Goal: Entertainment & Leisure: Consume media (video, audio)

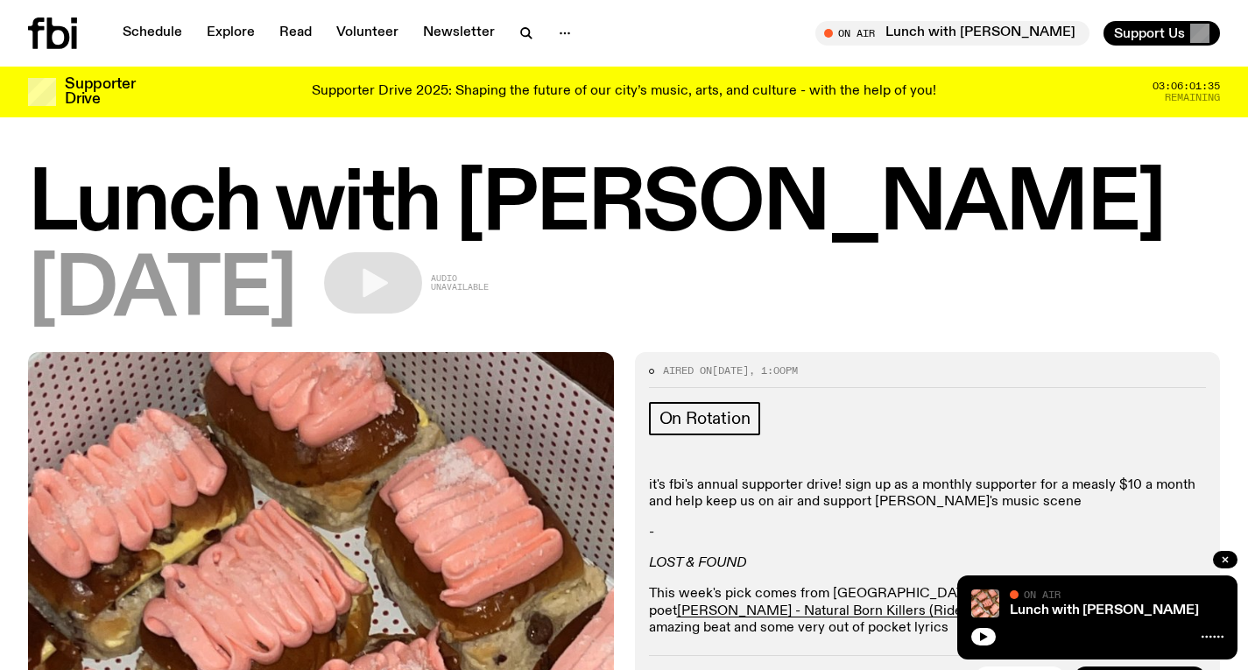
click at [55, 36] on icon at bounding box center [52, 34] width 49 height 32
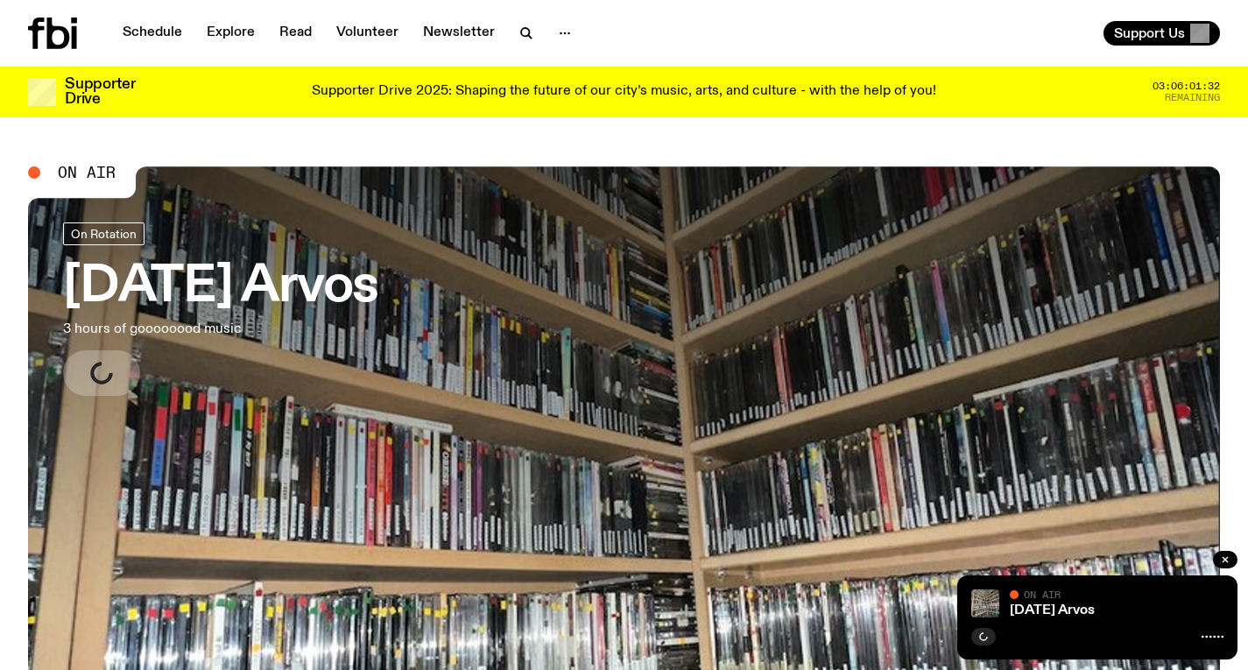
click at [367, 272] on h3 "[DATE] Arvos" at bounding box center [220, 287] width 315 height 49
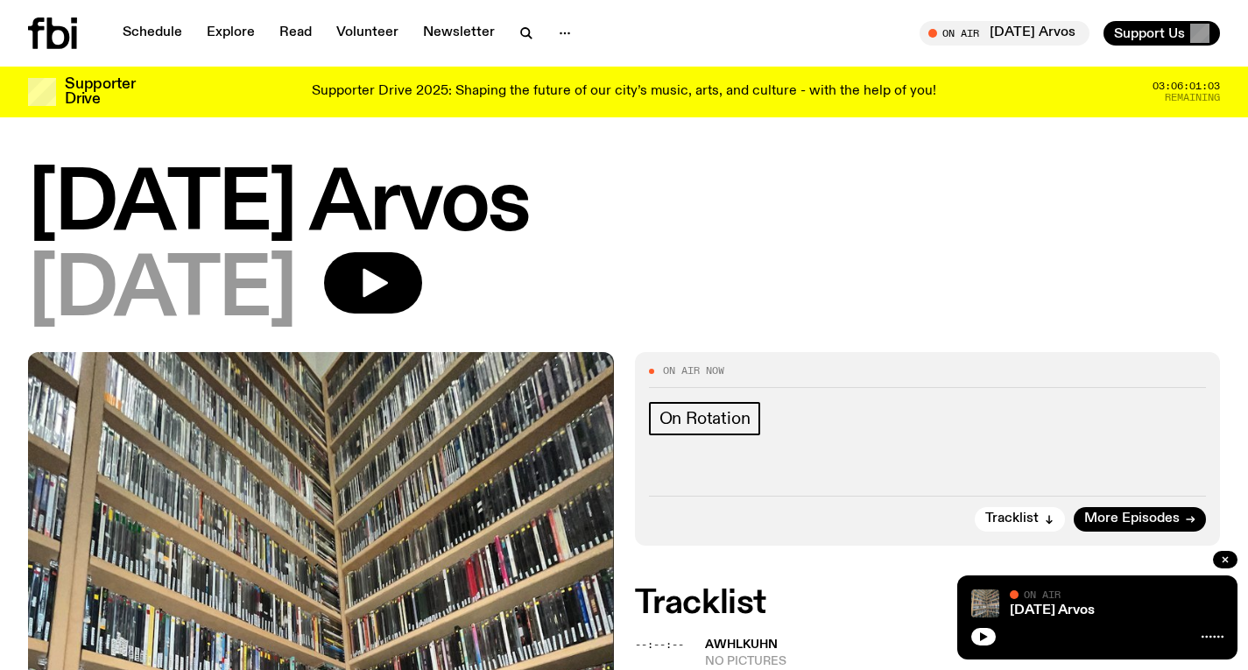
click at [69, 34] on icon at bounding box center [52, 34] width 49 height 32
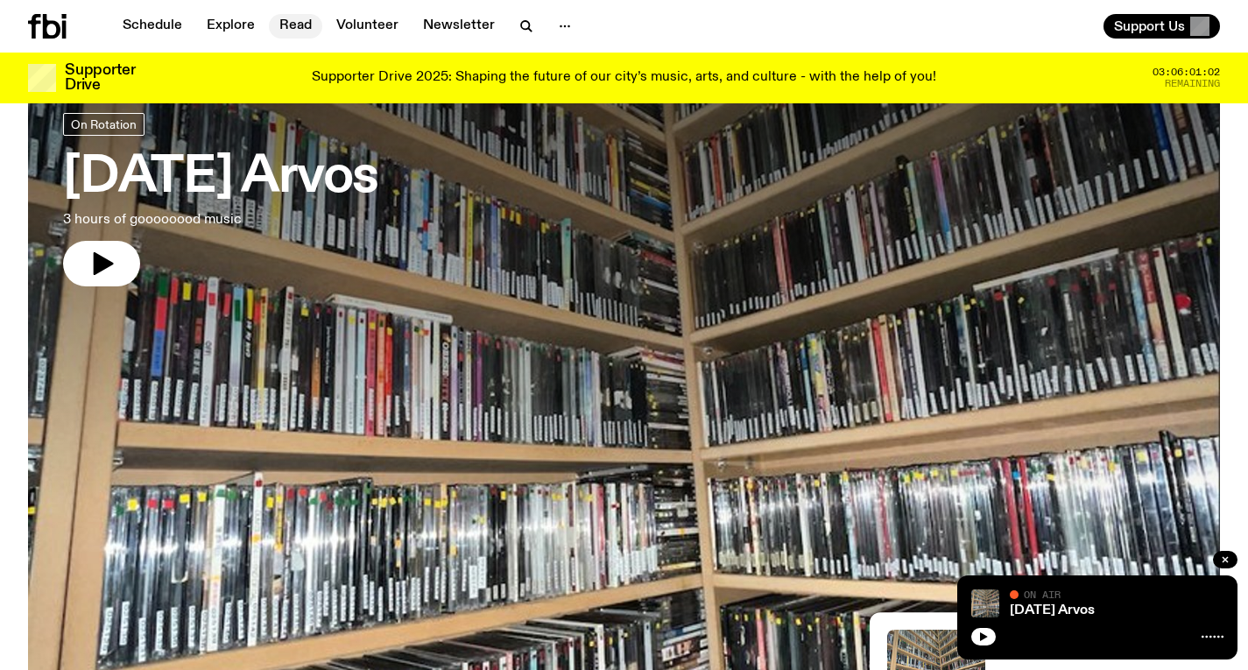
scroll to position [123, 0]
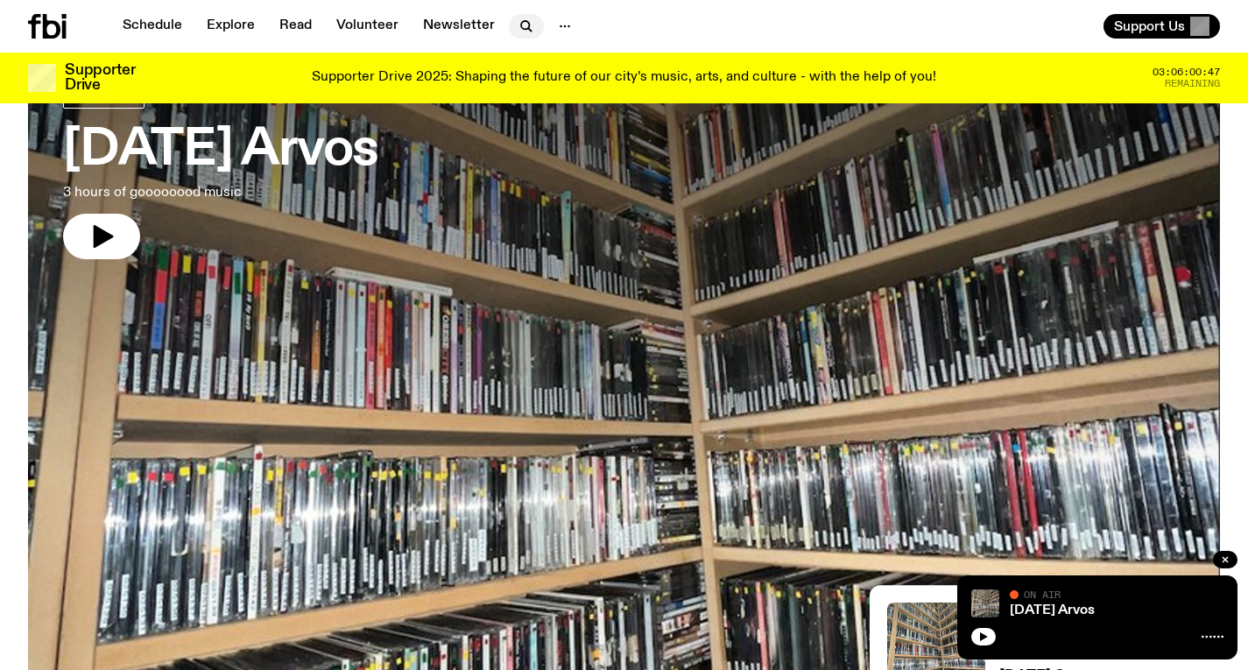
click at [510, 32] on button "button" at bounding box center [526, 26] width 35 height 25
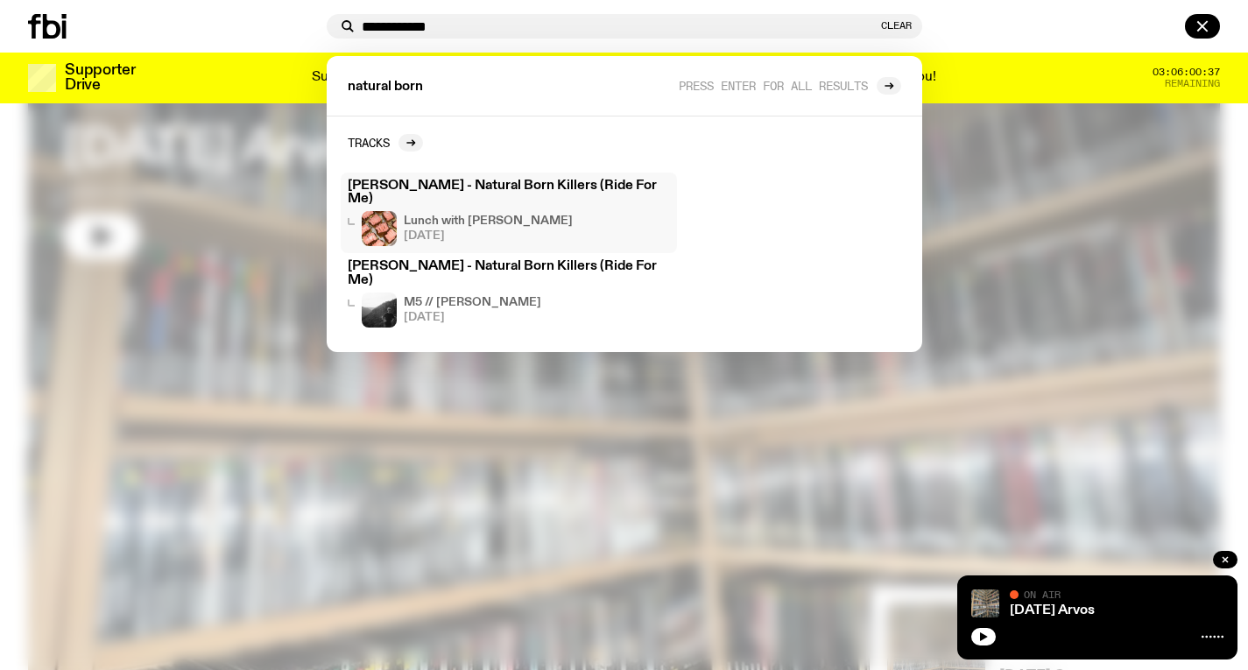
type input "**********"
click at [576, 218] on div "Lunch with Louisa Christie 24.09.25" at bounding box center [509, 228] width 322 height 35
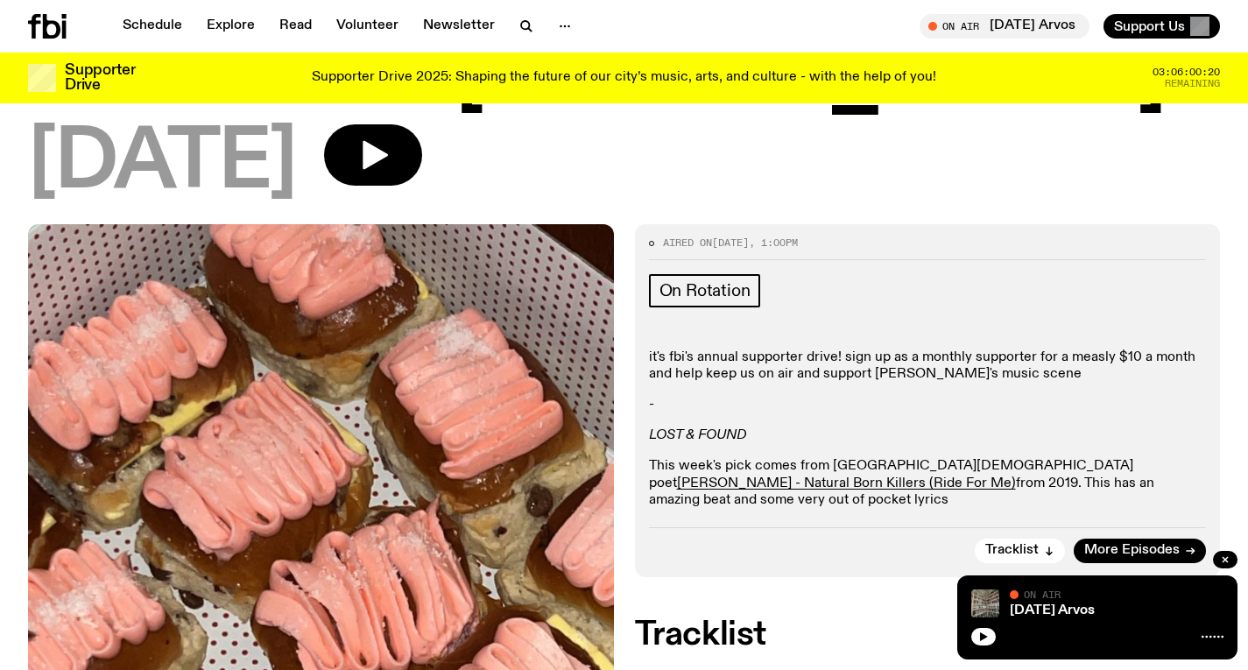
scroll to position [117, 0]
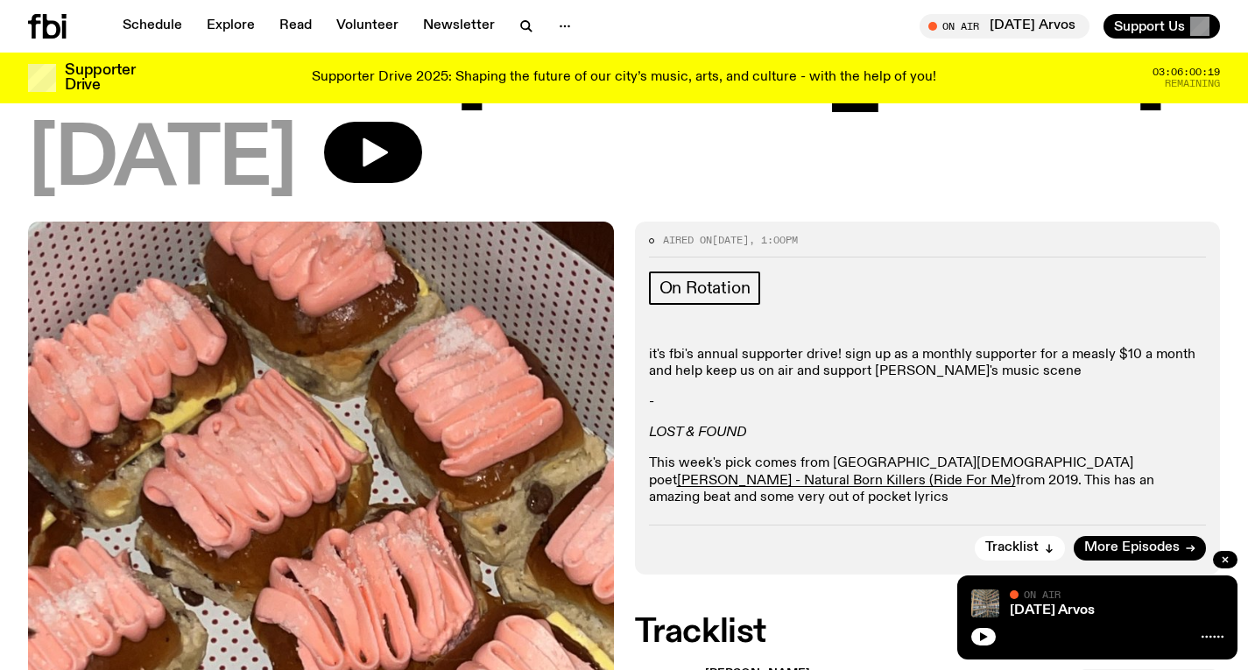
click at [880, 371] on p "it's fbi's annual supporter drive! sign up as a monthly supporter for a measly …" at bounding box center [928, 363] width 558 height 33
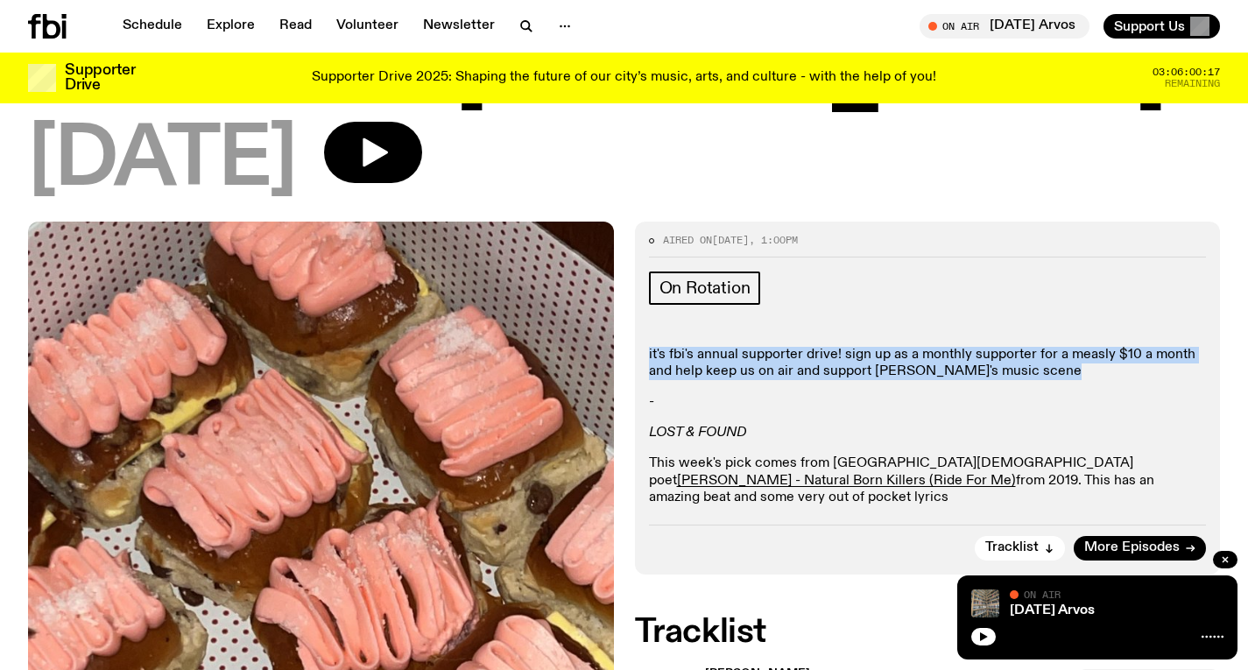
click at [910, 366] on p "it's fbi's annual supporter drive! sign up as a monthly supporter for a measly …" at bounding box center [928, 363] width 558 height 33
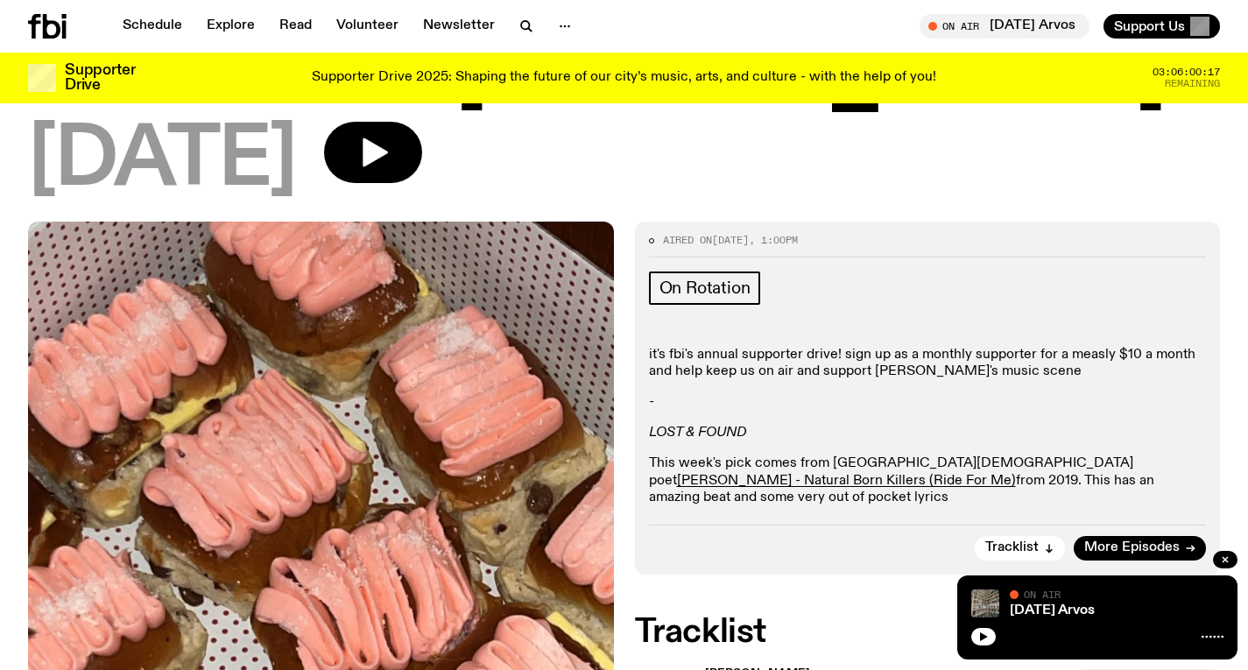
click at [910, 366] on p "it's fbi's annual supporter drive! sign up as a monthly supporter for a measly …" at bounding box center [928, 363] width 558 height 33
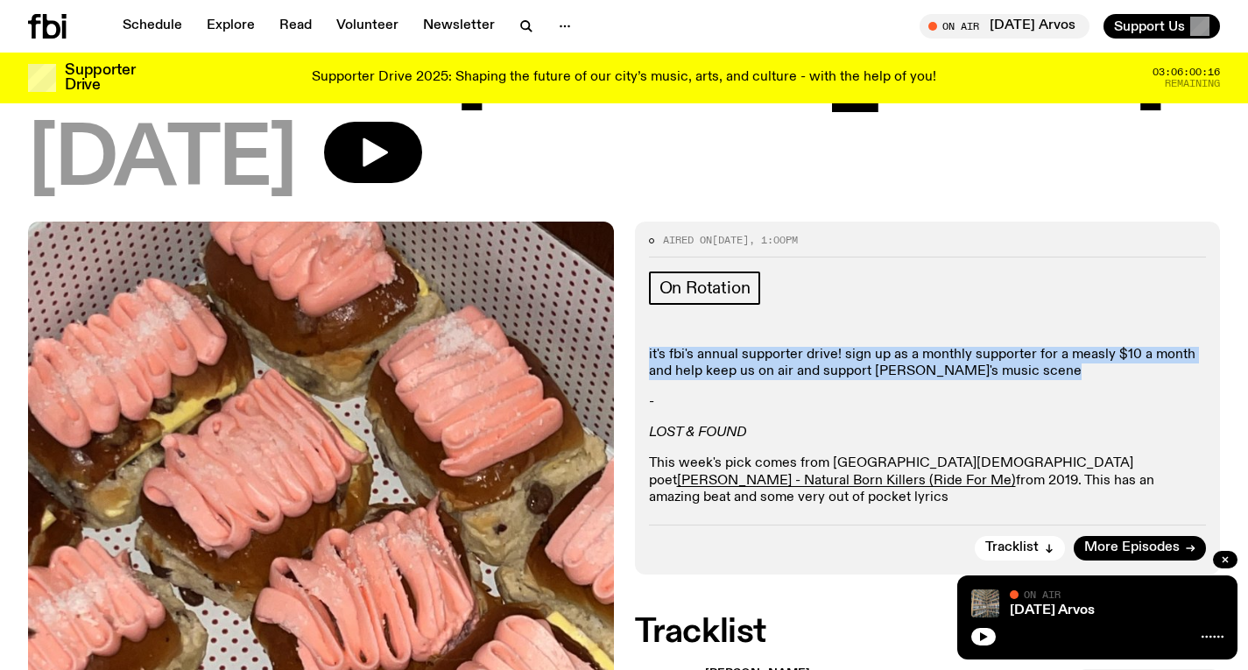
click at [915, 369] on p "it's fbi's annual supporter drive! sign up as a monthly supporter for a measly …" at bounding box center [928, 363] width 558 height 33
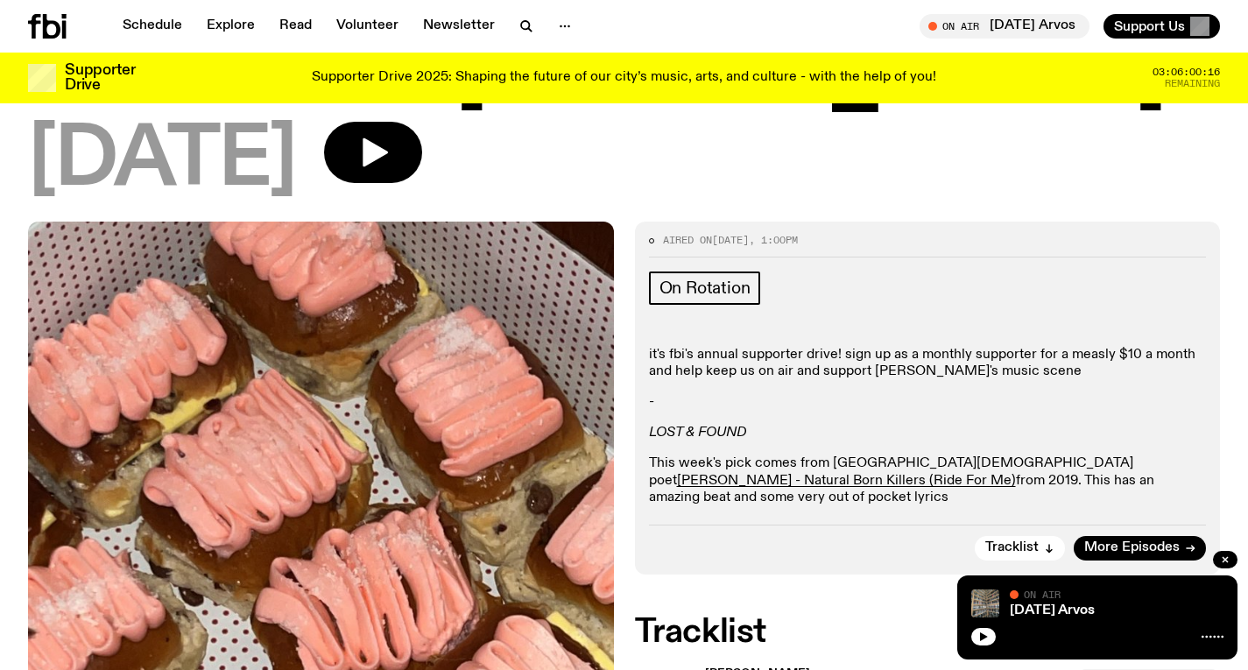
click at [915, 369] on p "it's fbi's annual supporter drive! sign up as a monthly supporter for a measly …" at bounding box center [928, 363] width 558 height 33
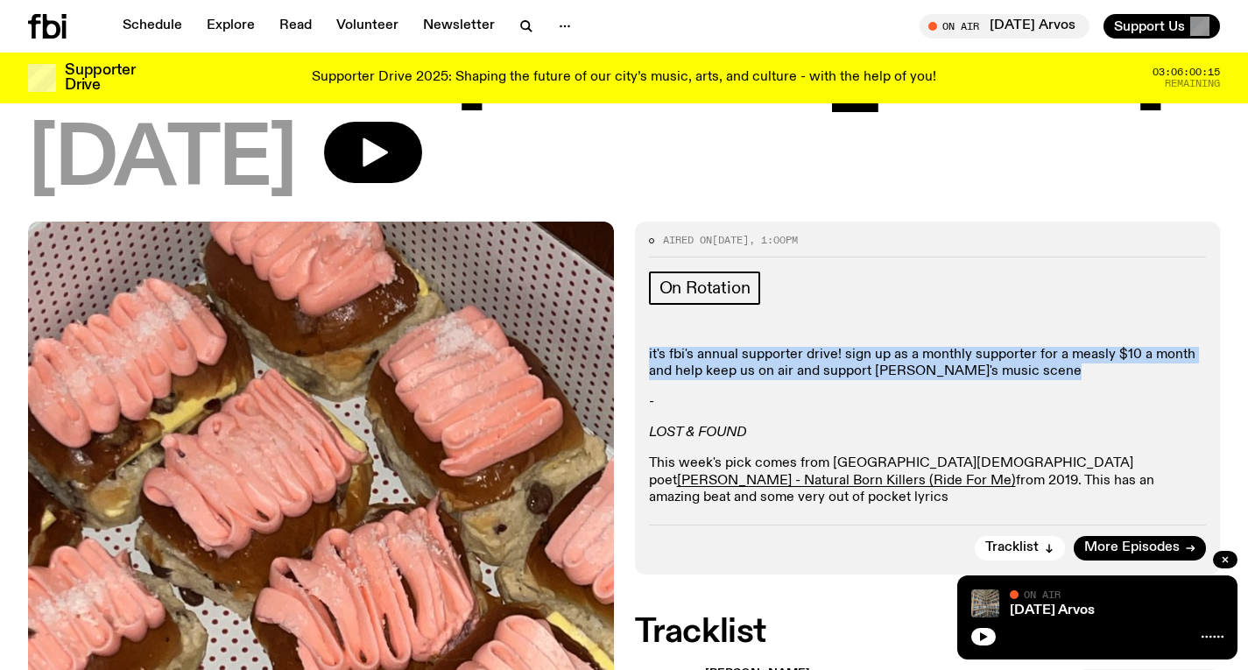
click at [915, 369] on p "it's fbi's annual supporter drive! sign up as a monthly supporter for a measly …" at bounding box center [928, 363] width 558 height 33
click at [838, 456] on p "This week's pick comes from London-based poet James Massiah - Natural Born Kill…" at bounding box center [928, 481] width 558 height 51
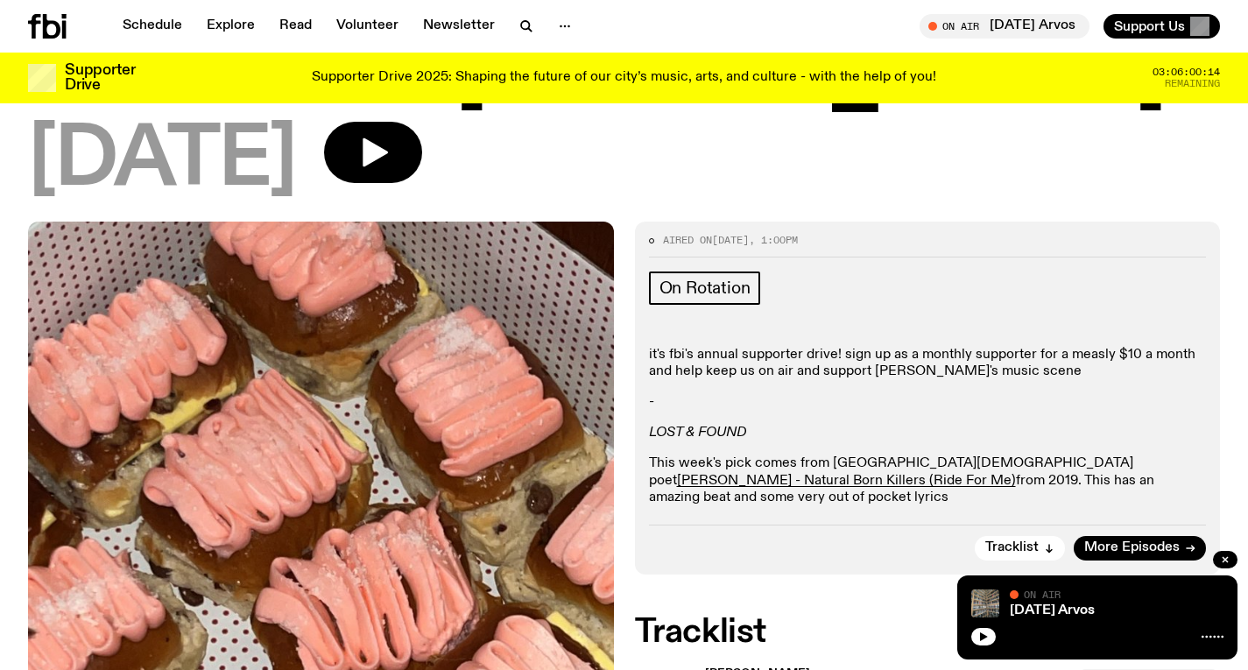
click at [838, 456] on p "This week's pick comes from London-based poet James Massiah - Natural Born Kill…" at bounding box center [928, 481] width 558 height 51
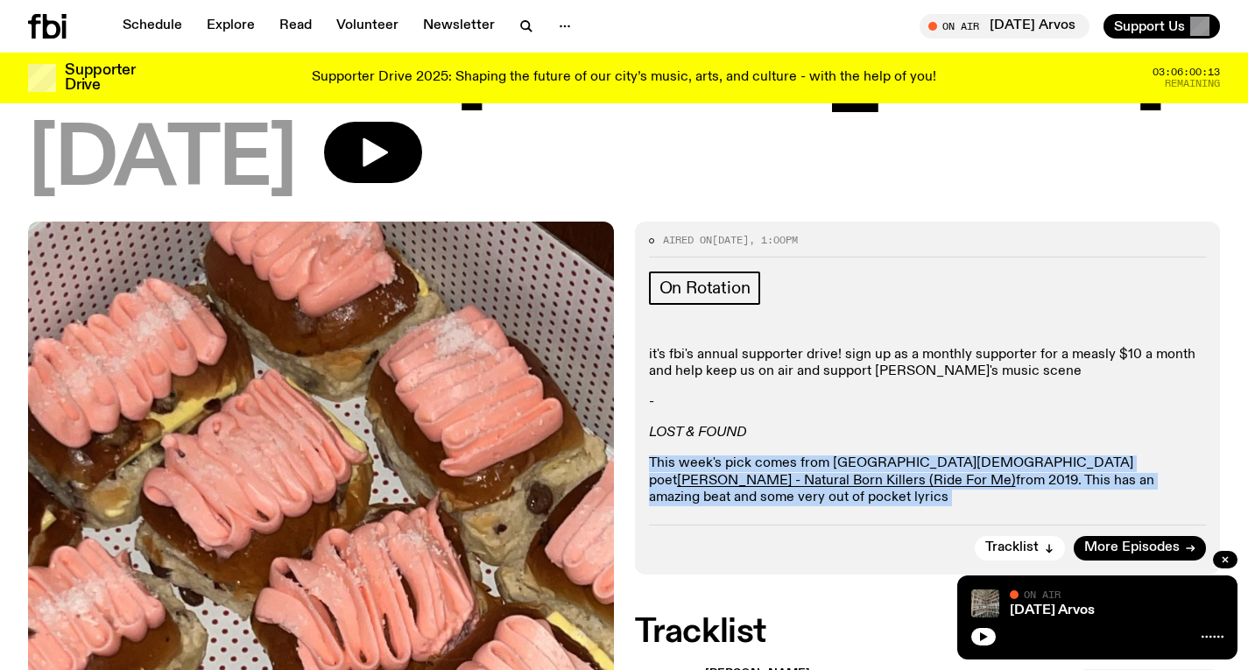
click at [838, 456] on p "This week's pick comes from London-based poet James Massiah - Natural Born Kill…" at bounding box center [928, 481] width 558 height 51
click at [803, 471] on p "This week's pick comes from London-based poet James Massiah - Natural Born Kill…" at bounding box center [928, 481] width 558 height 51
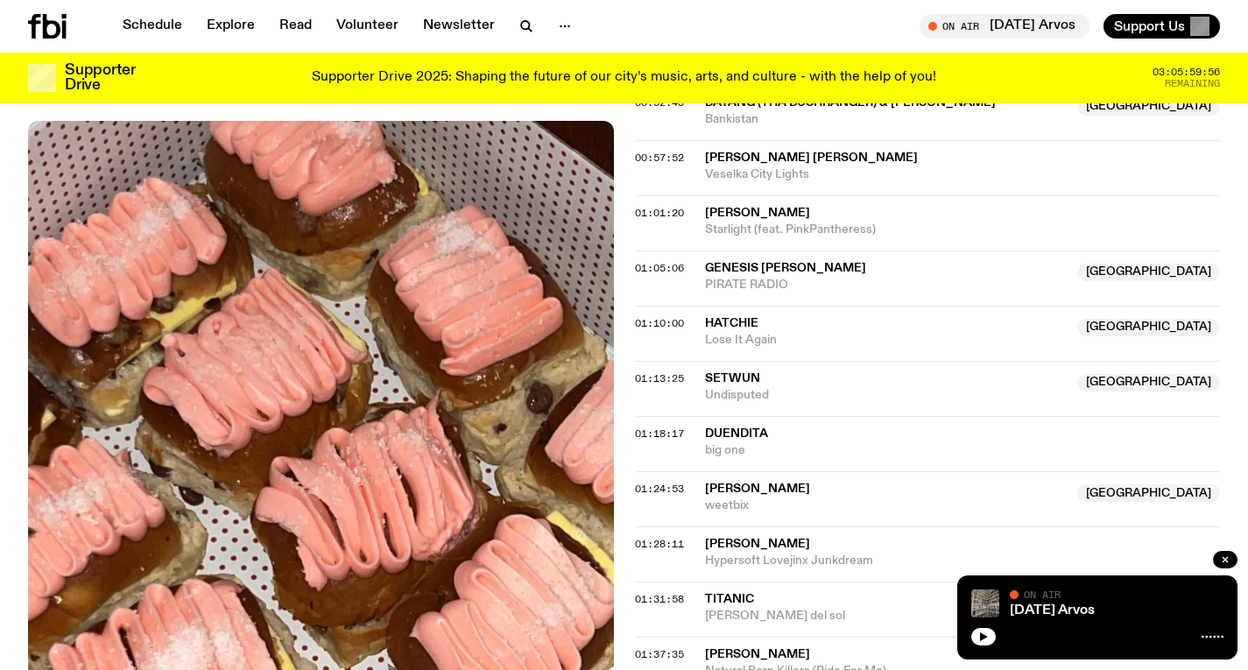
scroll to position [1281, 0]
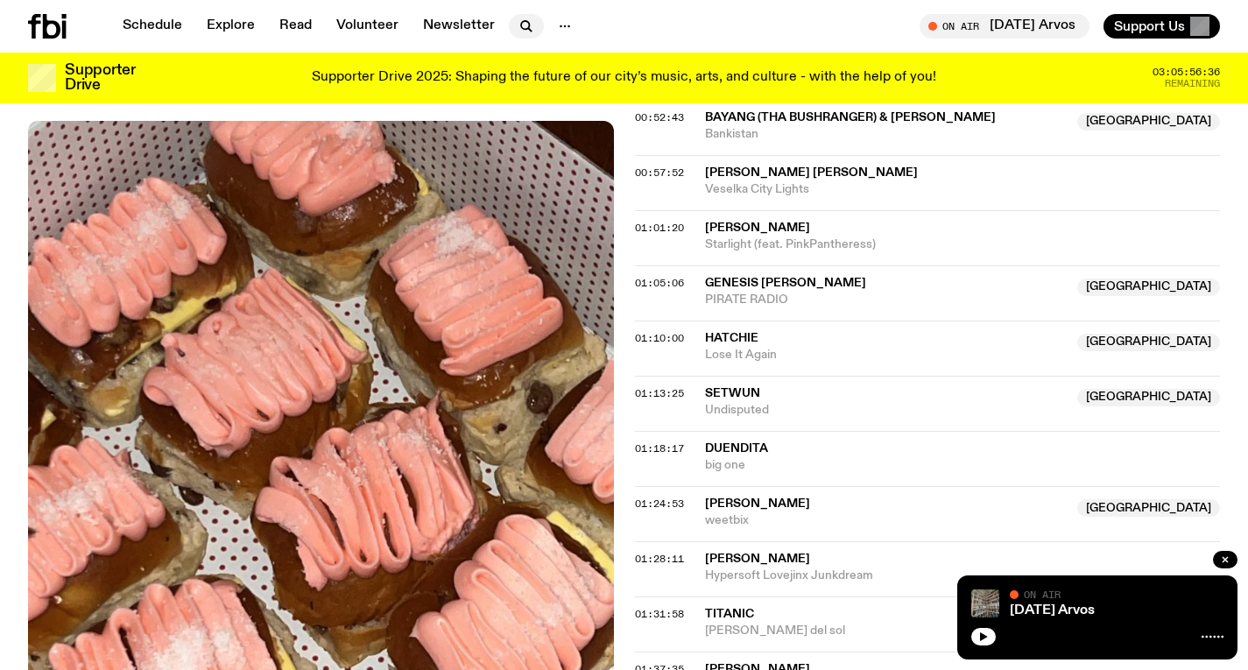
click at [516, 36] on icon "button" at bounding box center [526, 26] width 21 height 21
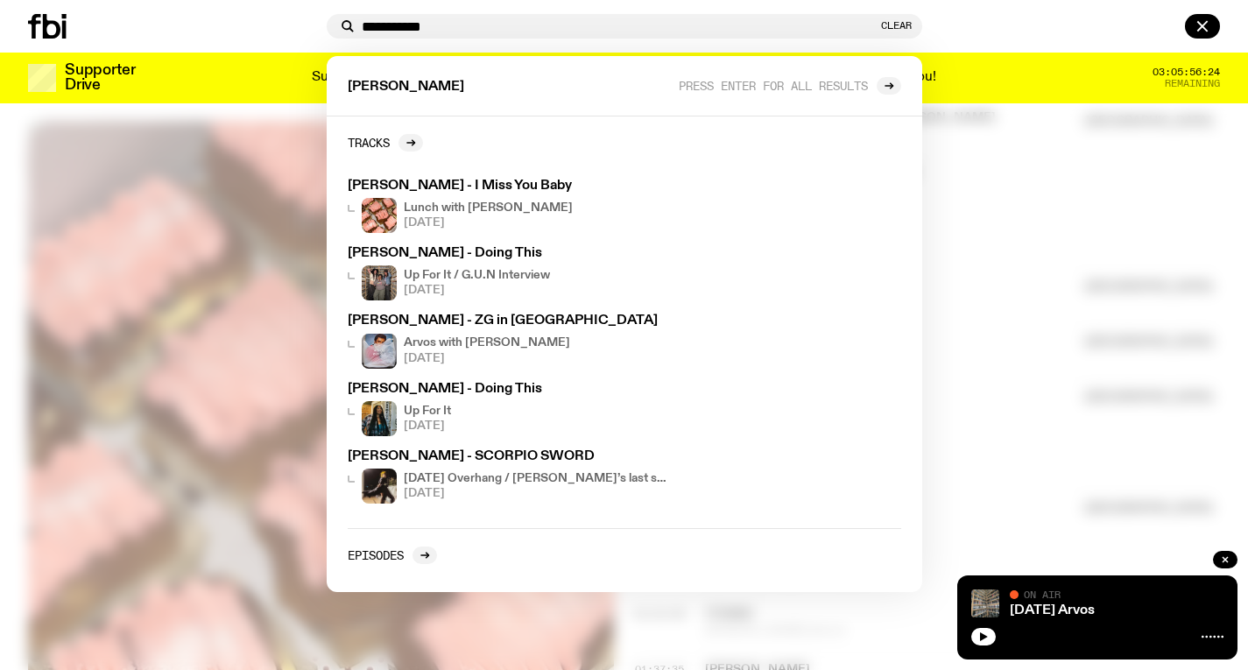
type input "**********"
click at [1029, 229] on div at bounding box center [624, 335] width 1248 height 670
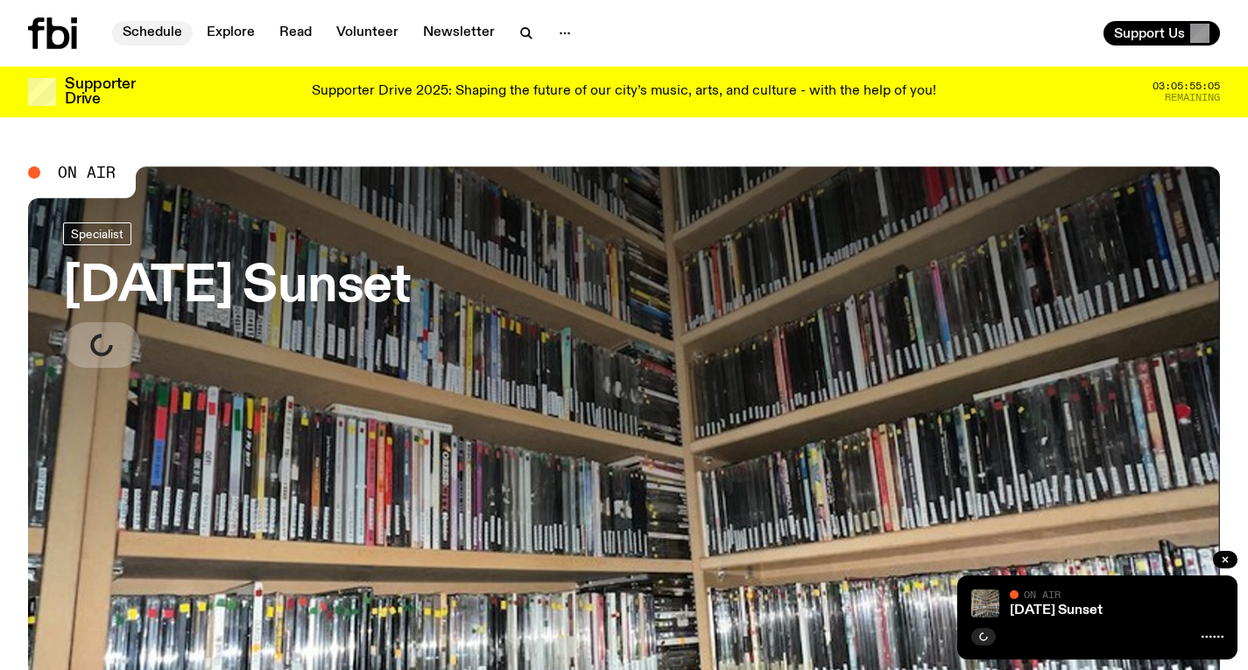
click at [150, 22] on link "Schedule" at bounding box center [152, 33] width 81 height 25
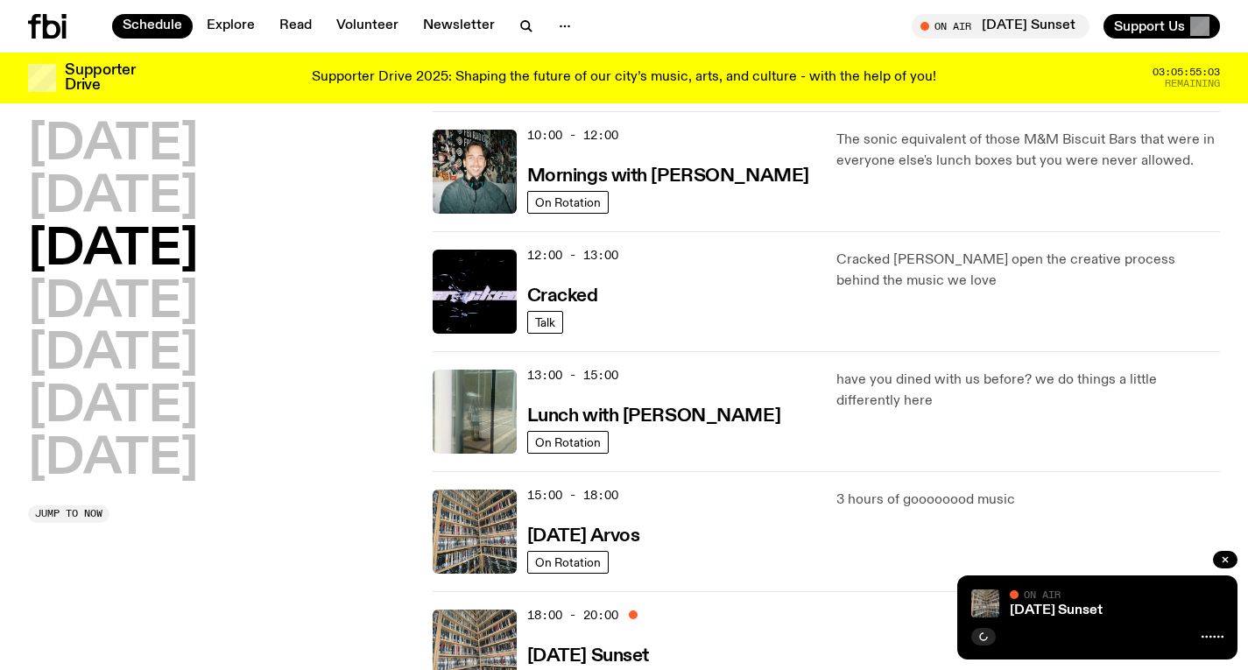
scroll to position [343, 0]
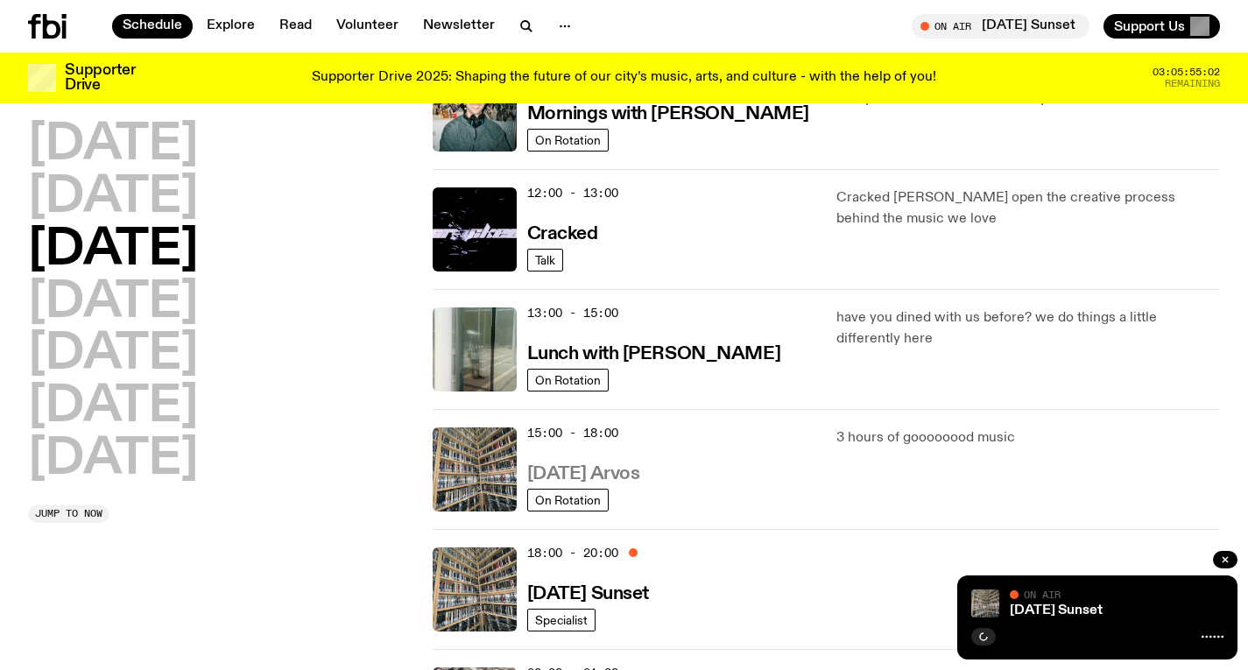
click at [591, 469] on h3 "[DATE] Arvos" at bounding box center [583, 474] width 113 height 18
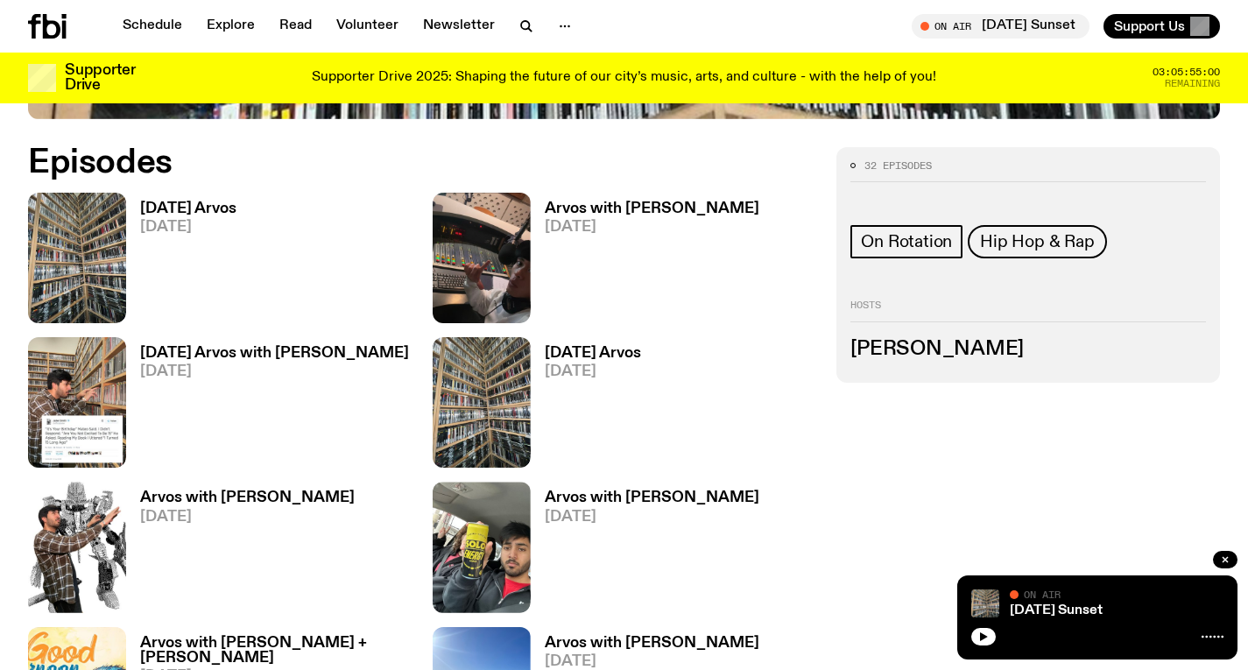
scroll to position [809, 0]
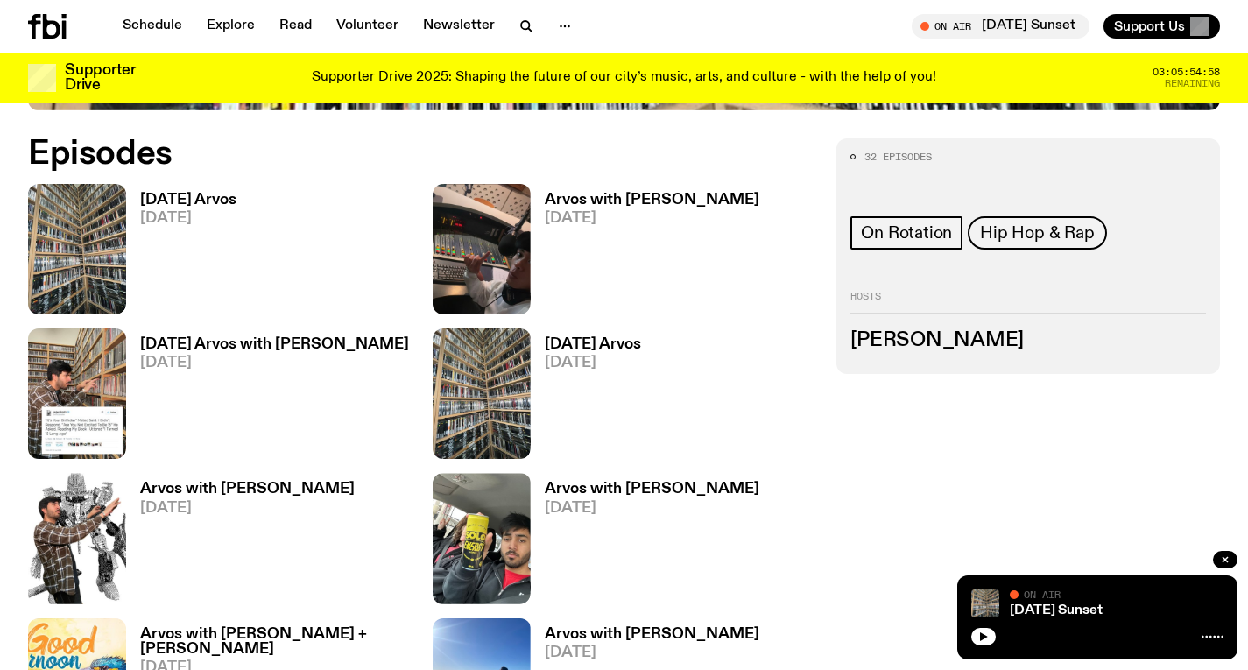
click at [224, 187] on div "Wednesday Arvos 24.09.25" at bounding box center [181, 249] width 110 height 131
click at [224, 194] on h3 "[DATE] Arvos" at bounding box center [188, 200] width 96 height 15
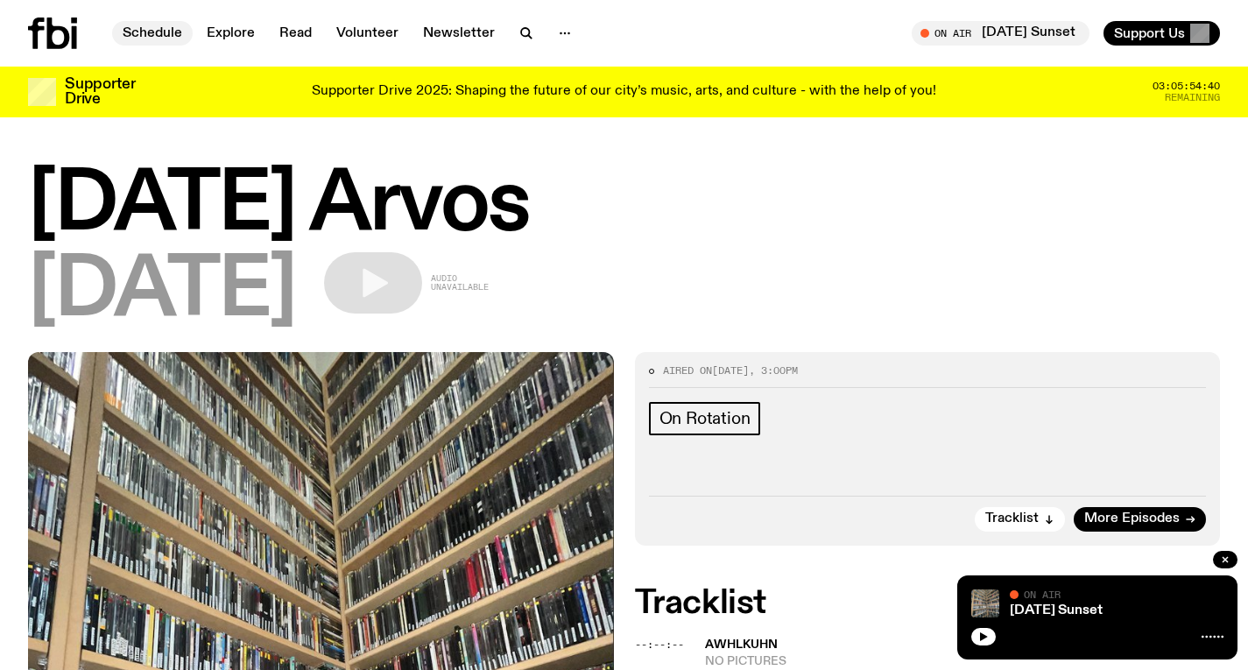
click at [185, 27] on link "Schedule" at bounding box center [152, 33] width 81 height 25
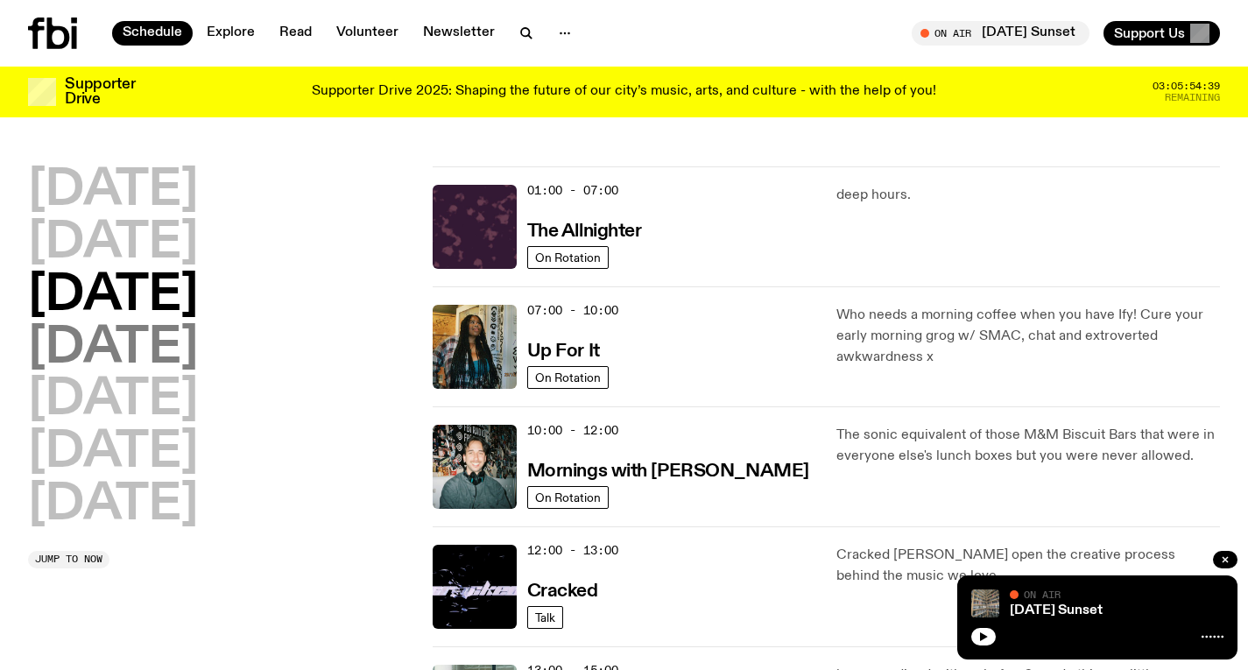
click at [198, 340] on h2 "[DATE]" at bounding box center [113, 348] width 170 height 49
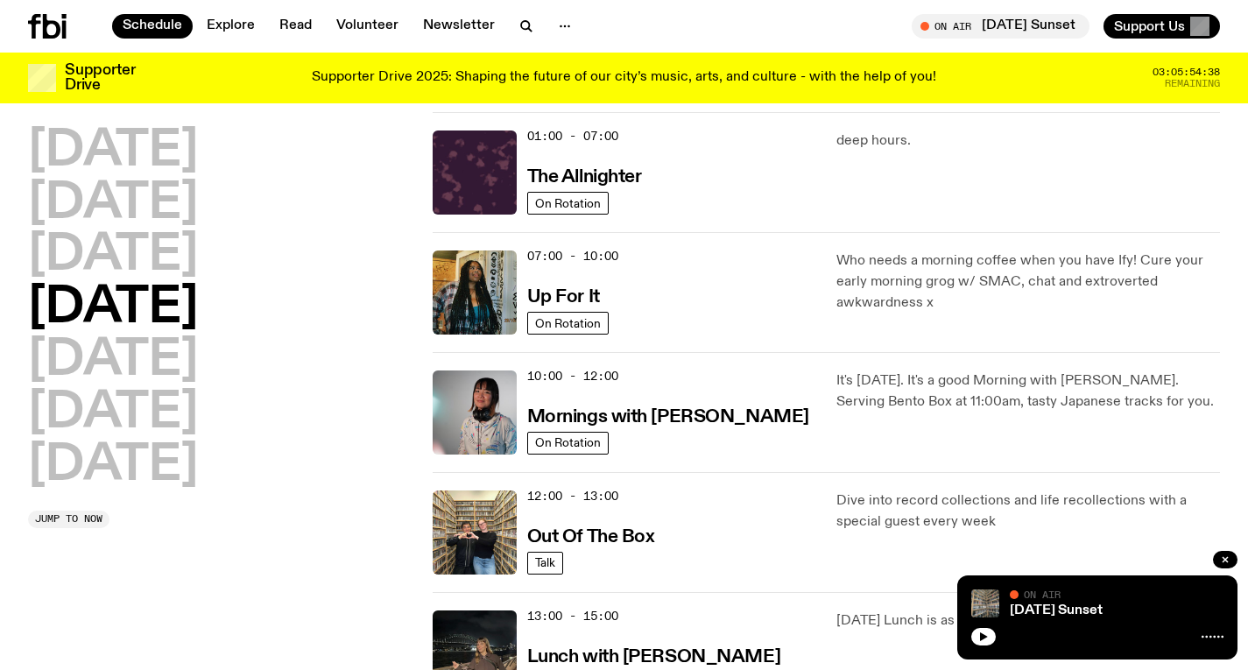
scroll to position [49, 0]
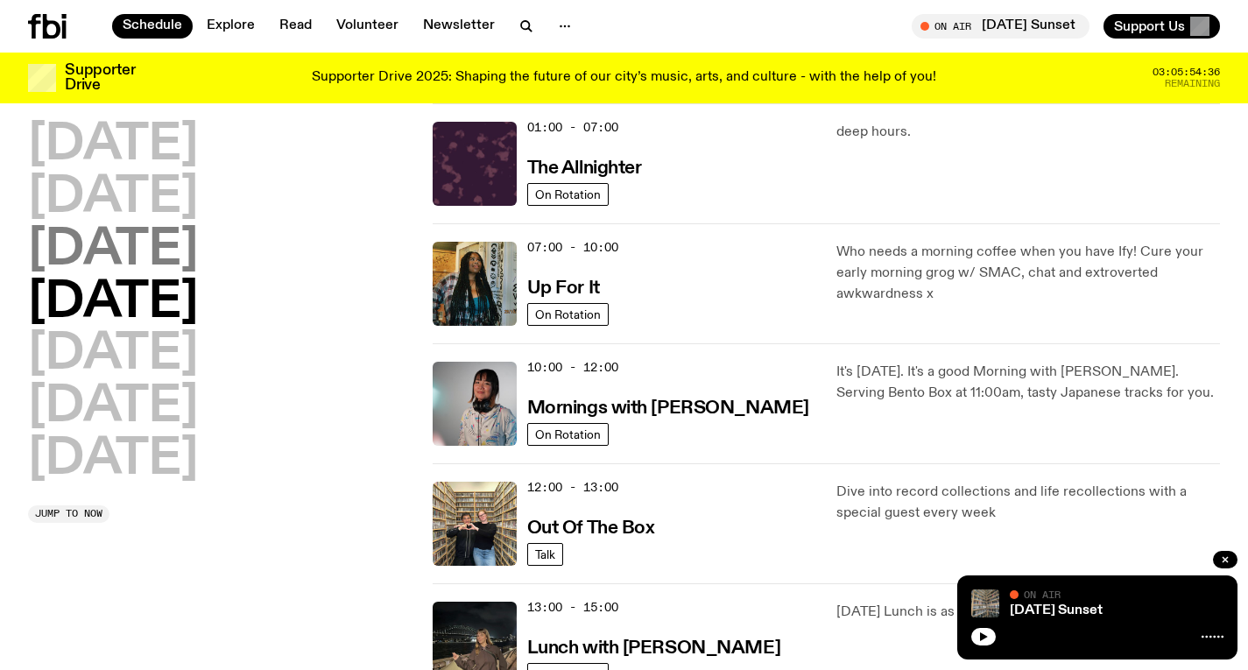
click at [198, 263] on h2 "[DATE]" at bounding box center [113, 250] width 170 height 49
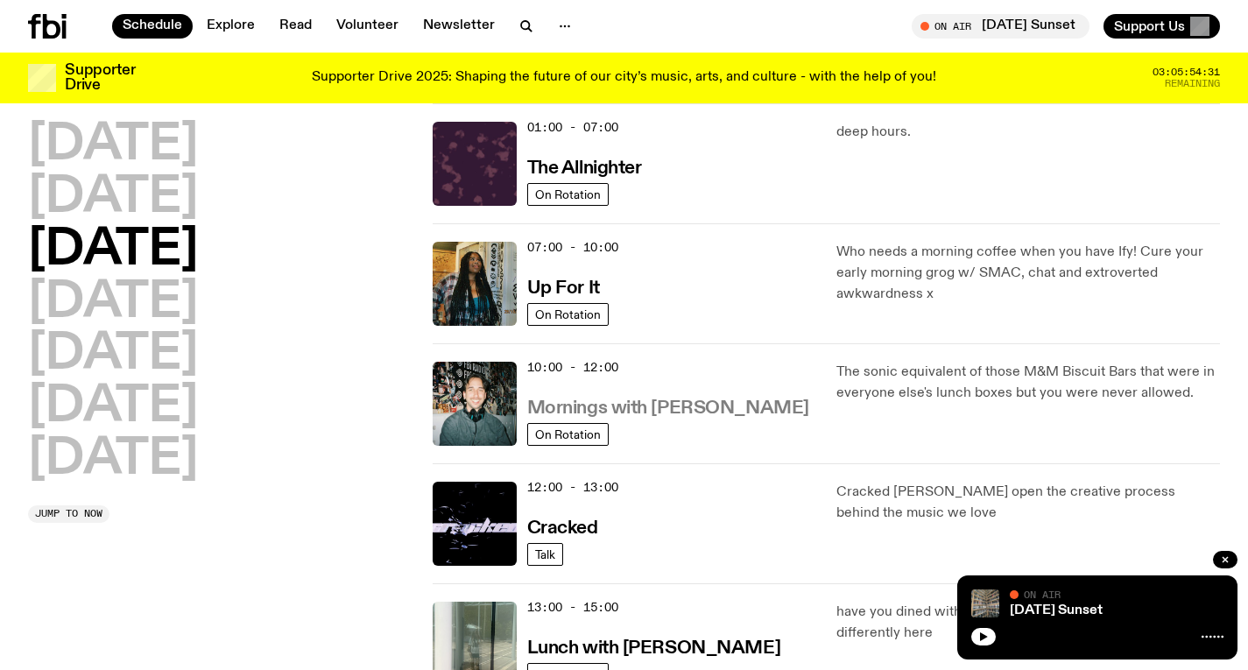
click at [635, 410] on h3 "Mornings with [PERSON_NAME]" at bounding box center [668, 408] width 282 height 18
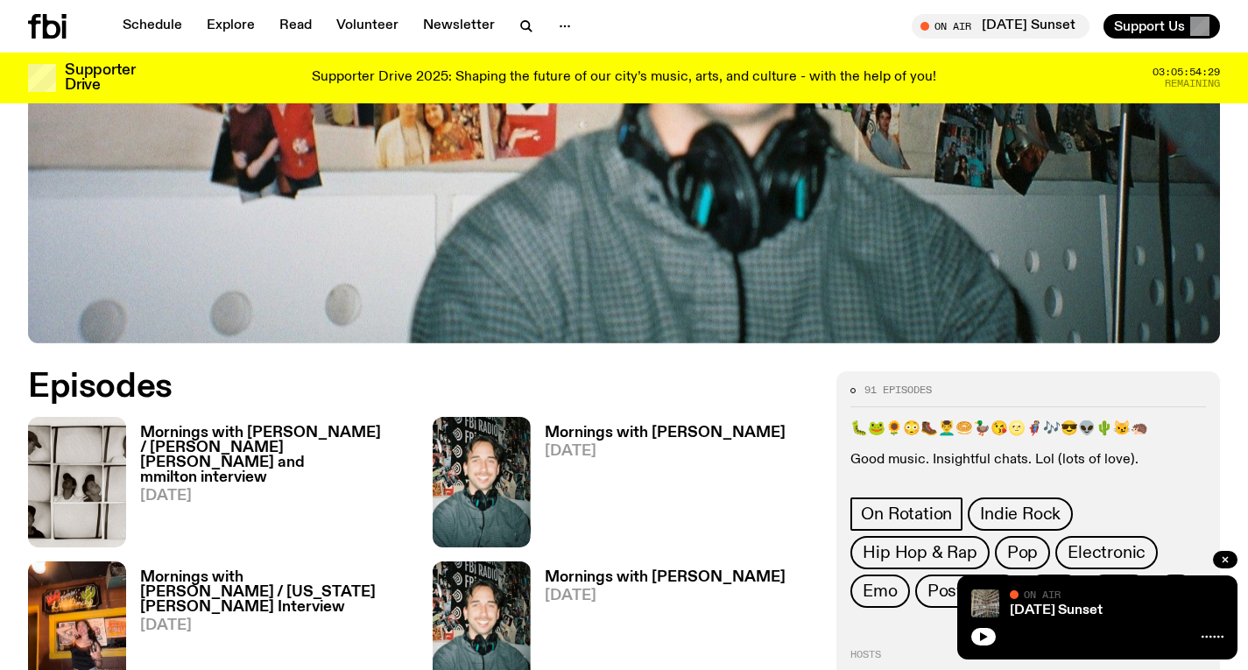
scroll to position [674, 0]
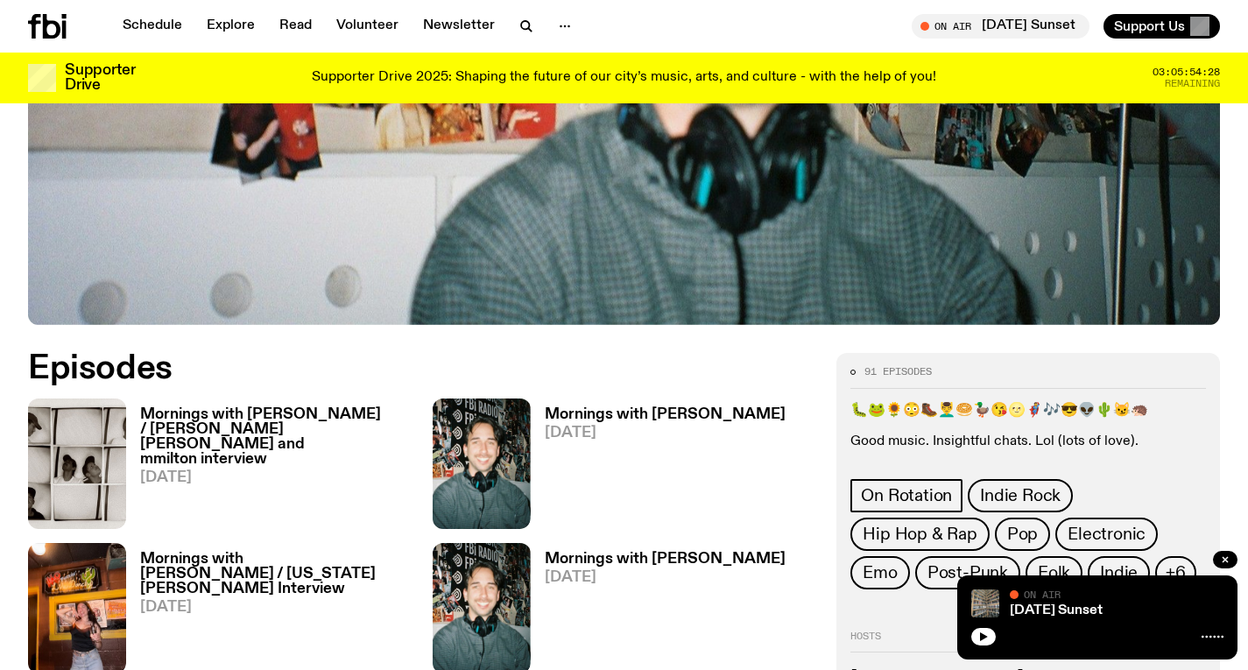
click at [310, 407] on h3 "Mornings with Ben Hansen / Huck Hastings and mmilton interview" at bounding box center [276, 437] width 272 height 60
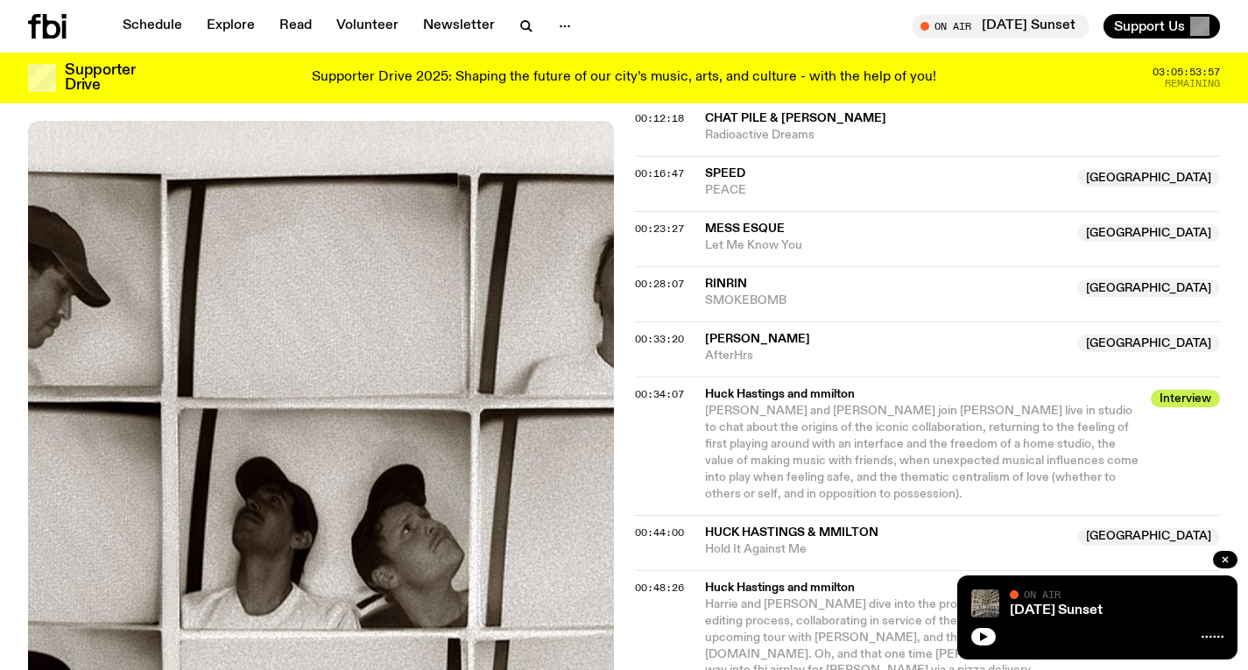
scroll to position [939, 0]
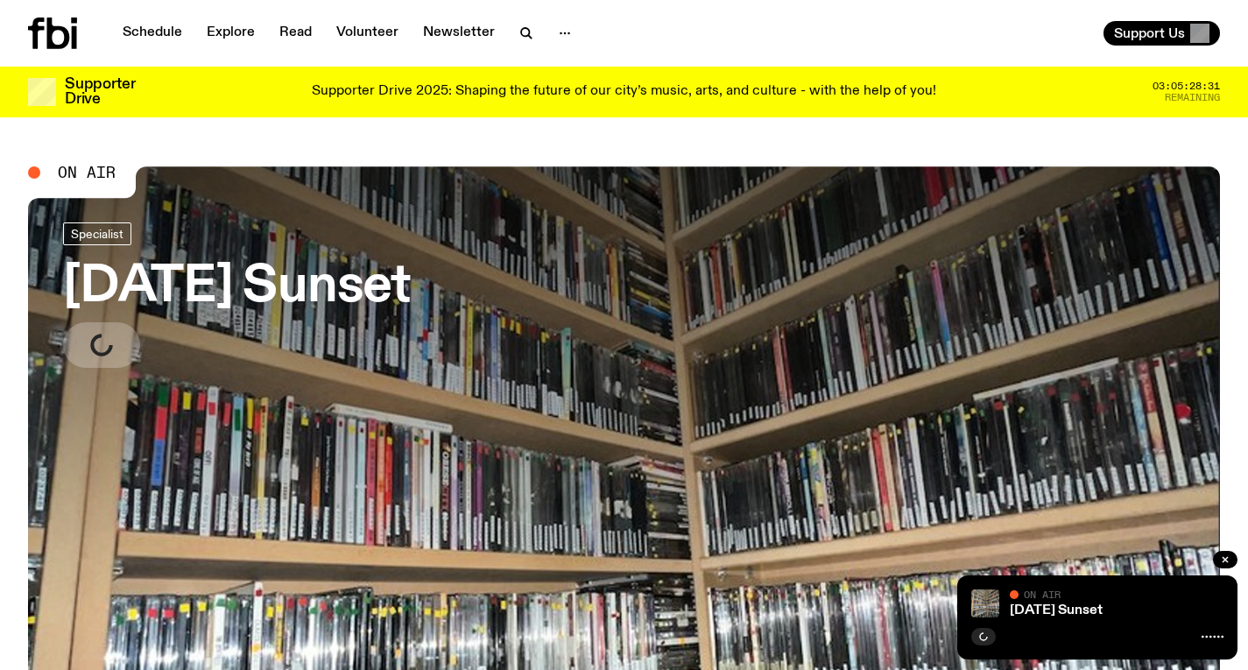
click at [247, 293] on h3 "[DATE] Sunset" at bounding box center [237, 287] width 348 height 49
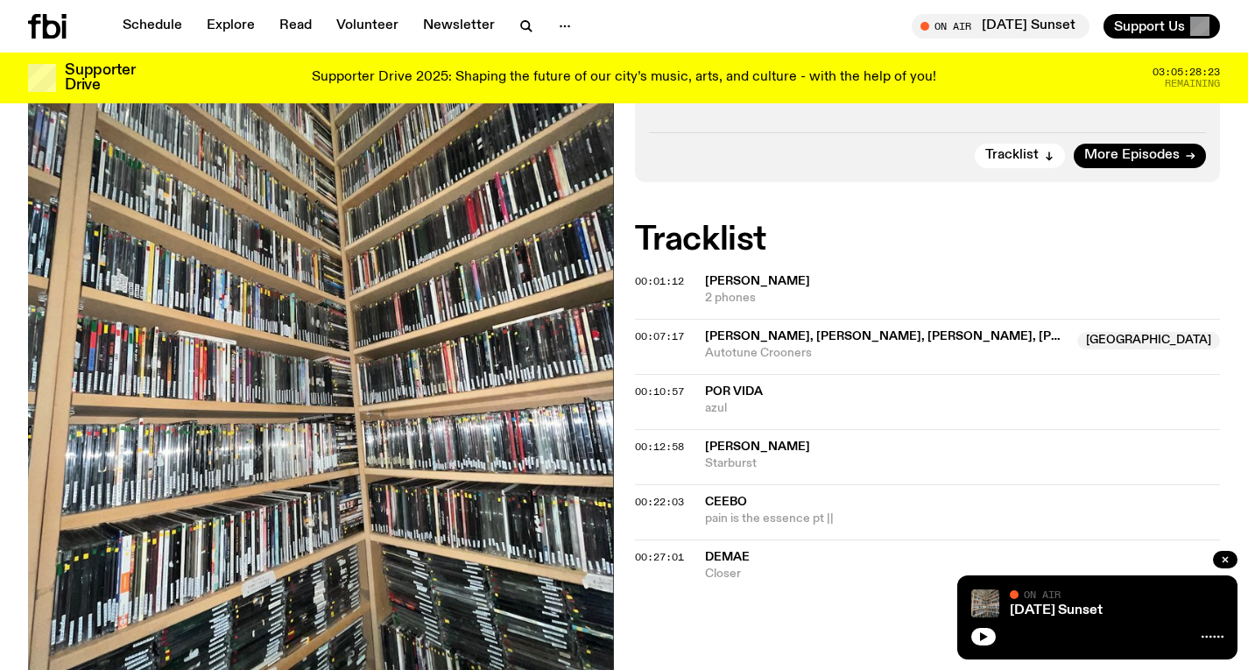
scroll to position [328, 0]
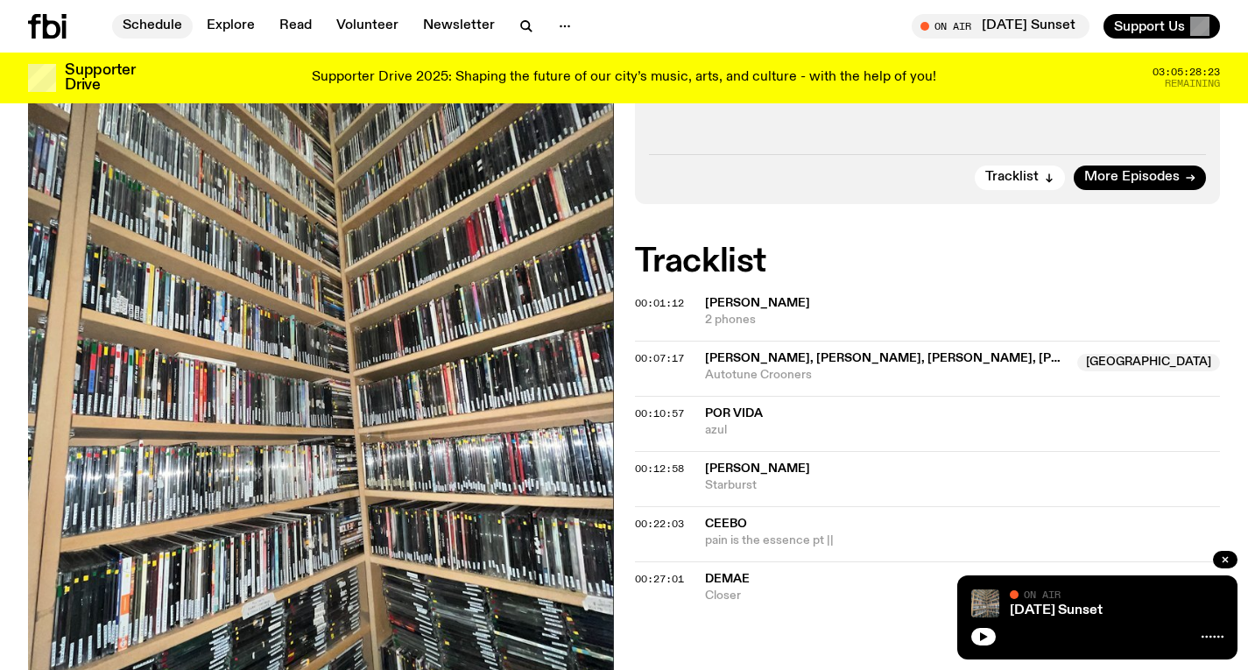
click at [164, 24] on link "Schedule" at bounding box center [152, 26] width 81 height 25
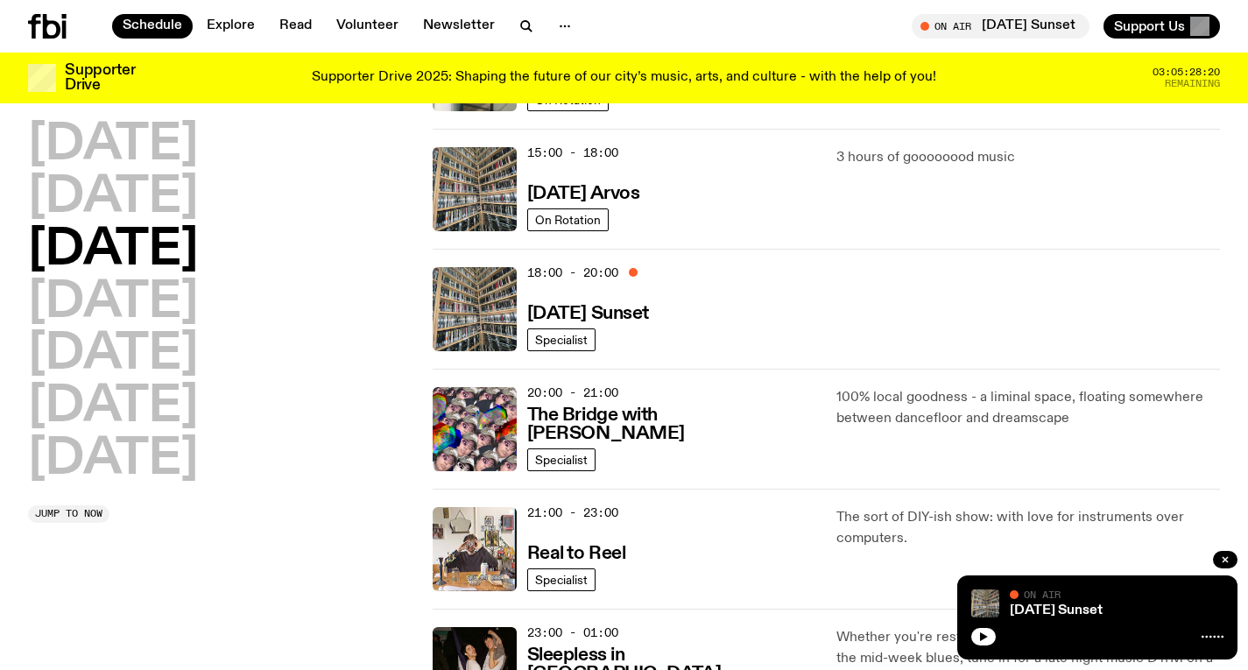
scroll to position [529, 0]
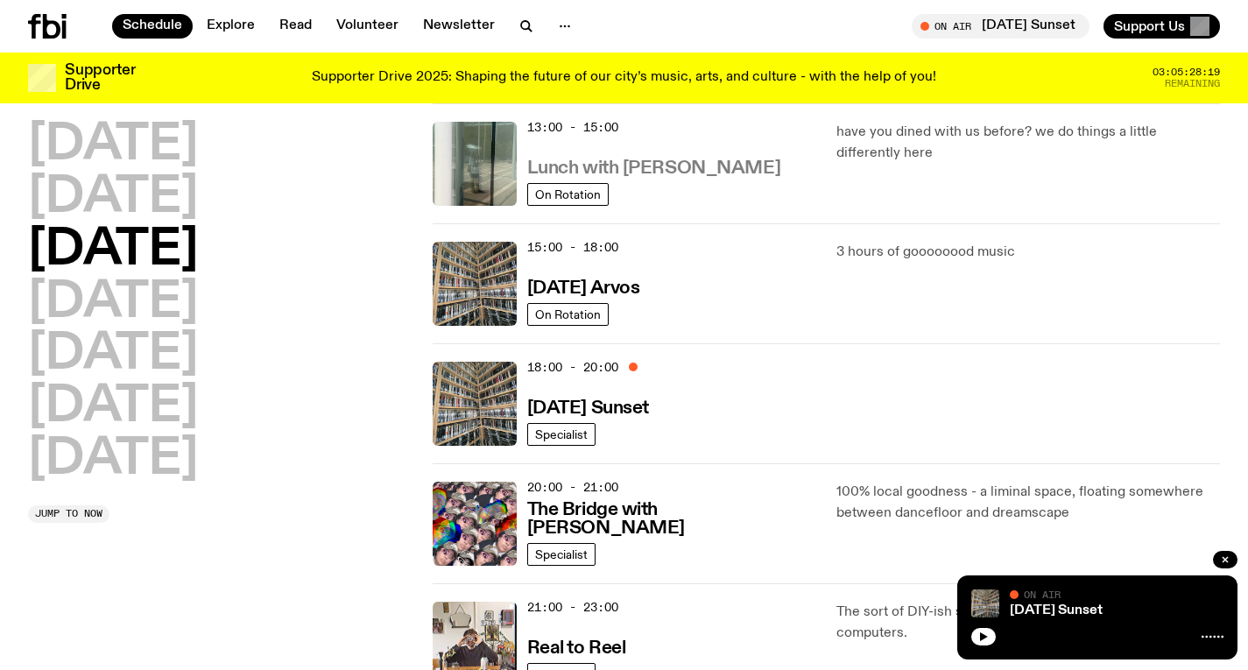
click at [664, 163] on h3 "Lunch with [PERSON_NAME]" at bounding box center [653, 168] width 253 height 18
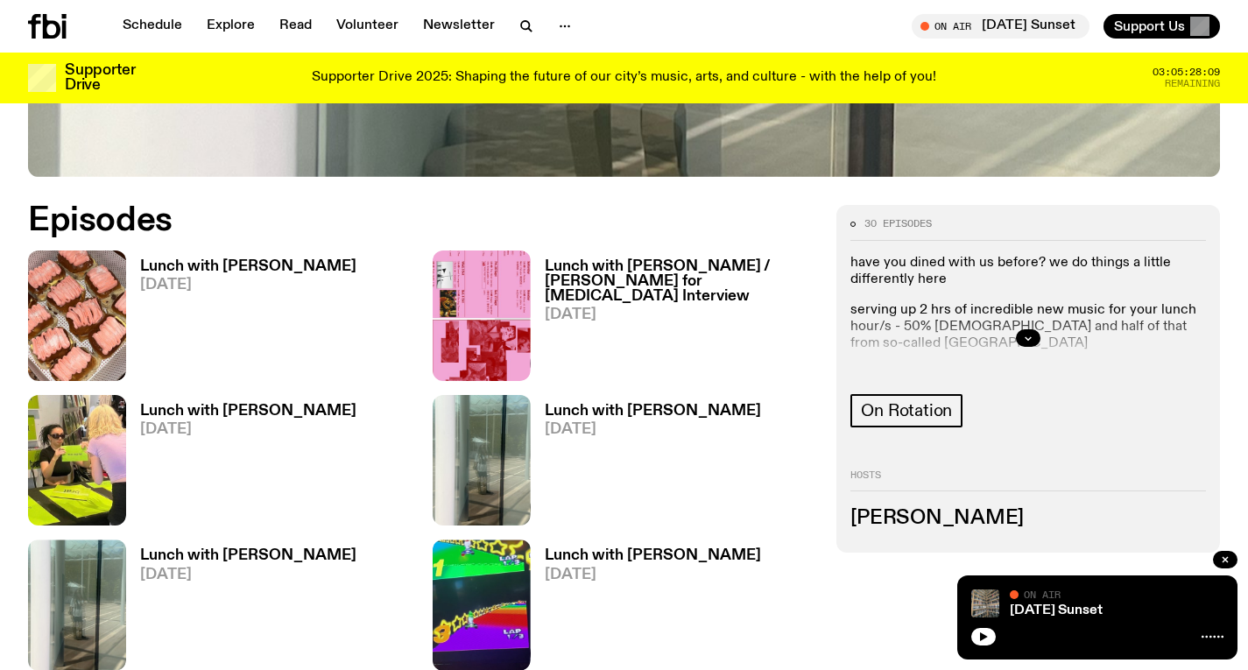
scroll to position [738, 0]
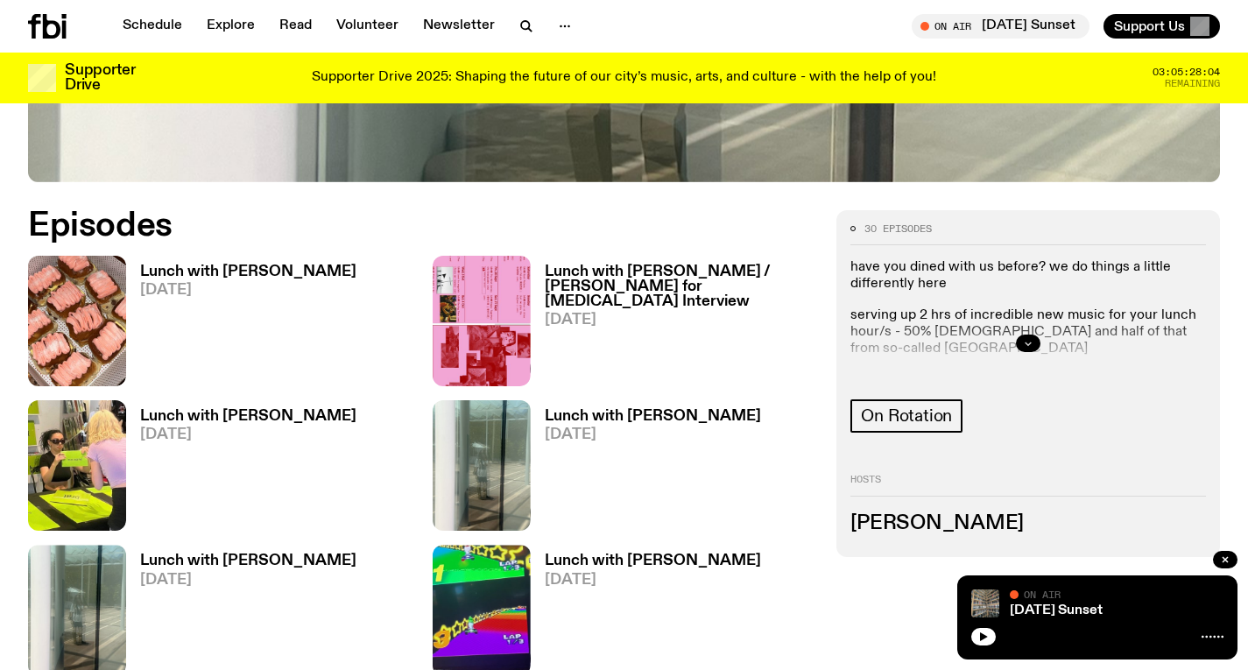
click at [1028, 341] on icon "button" at bounding box center [1028, 343] width 11 height 11
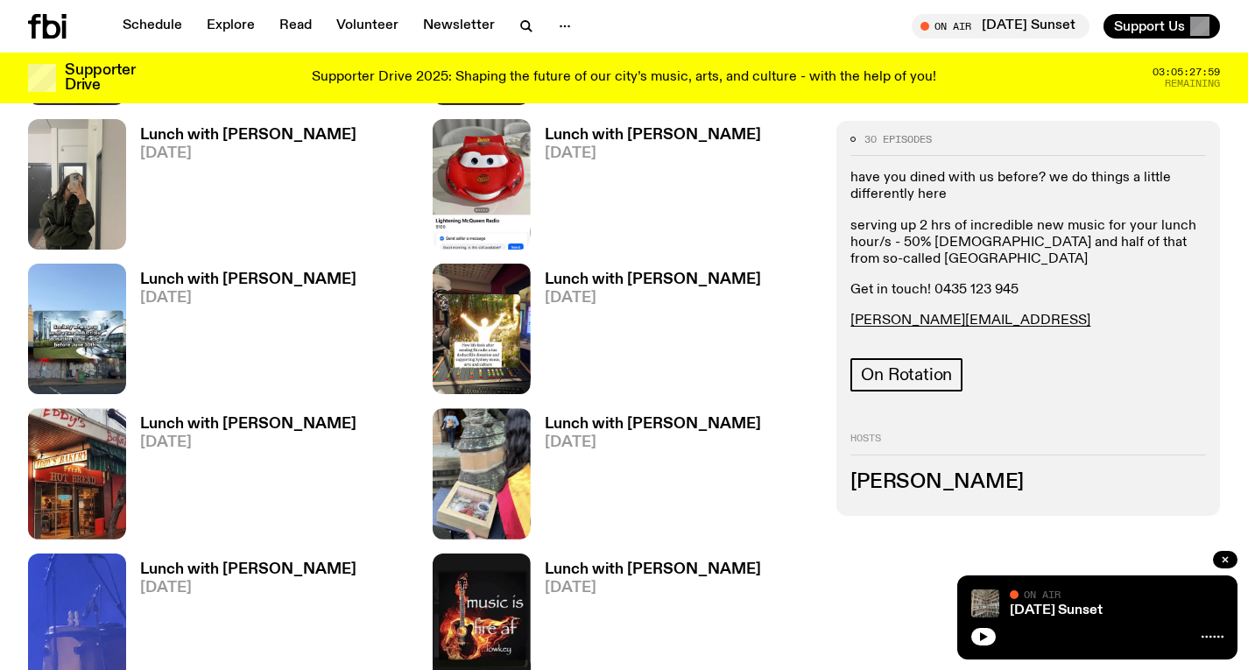
scroll to position [1746, 0]
